Goal: Task Accomplishment & Management: Use online tool/utility

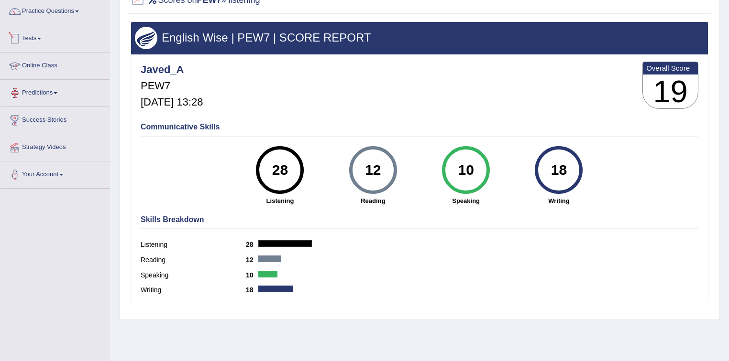
click at [46, 40] on link "Tests" at bounding box center [54, 37] width 109 height 24
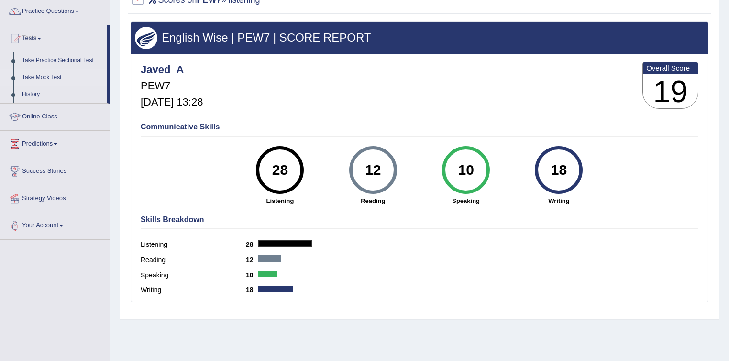
click at [45, 76] on link "Take Mock Test" at bounding box center [62, 77] width 89 height 17
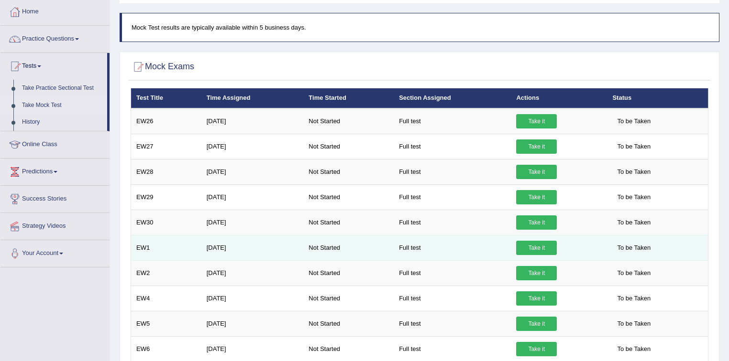
scroll to position [26, 0]
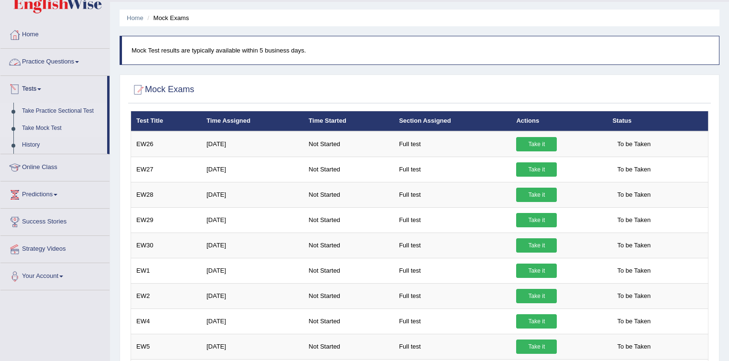
click at [47, 111] on link "Take Practice Sectional Test" at bounding box center [62, 111] width 89 height 17
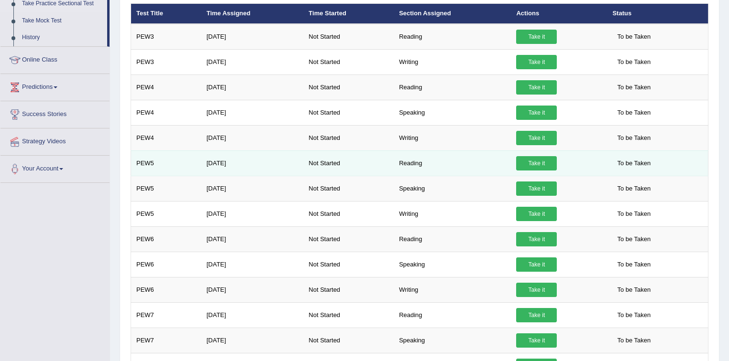
scroll to position [121, 0]
